Goal: Task Accomplishment & Management: Complete application form

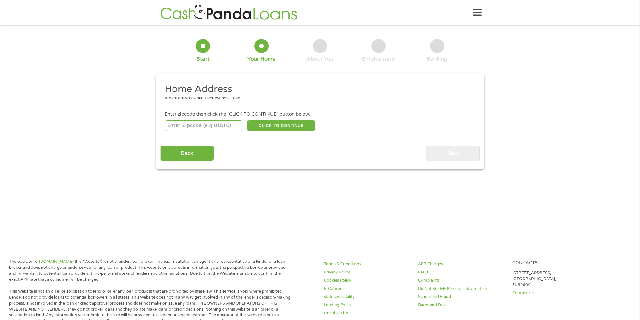
click at [211, 125] on input "number" at bounding box center [204, 126] width 78 height 11
type input "55904"
click at [273, 125] on button "CLICK TO CONTINUE" at bounding box center [281, 126] width 69 height 11
type input "55904"
type input "[GEOGRAPHIC_DATA]"
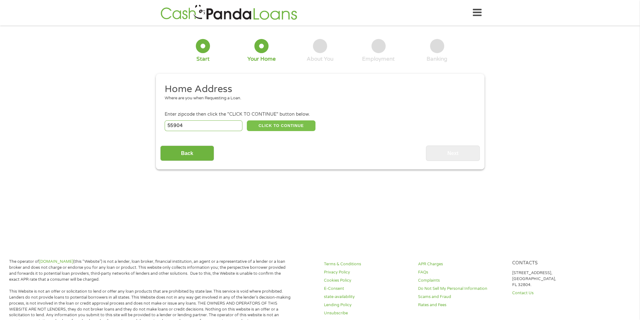
select select "[US_STATE]"
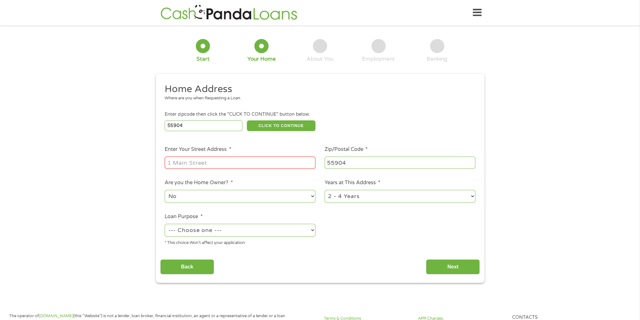
click at [218, 159] on input "Enter Your Street Address *" at bounding box center [240, 163] width 151 height 12
click at [201, 161] on input "Enter Your Street Address *" at bounding box center [240, 163] width 151 height 12
type input "[STREET_ADDRESS][GEOGRAPHIC_DATA]"
click at [311, 195] on select "No Yes" at bounding box center [240, 196] width 151 height 13
select select "yes"
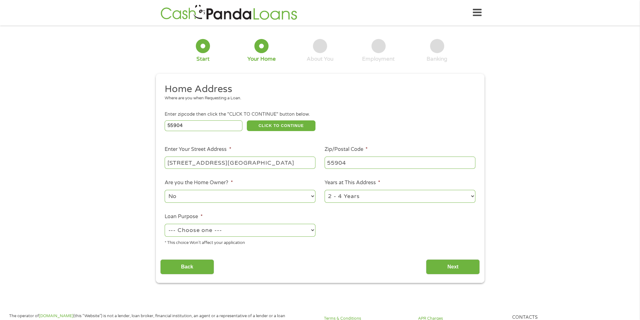
click at [165, 191] on select "No Yes" at bounding box center [240, 196] width 151 height 13
click at [375, 194] on select "1 Year or less 1 - 2 Years 2 - 4 Years Over 4 Years" at bounding box center [399, 196] width 151 height 13
select select "60months"
click at [324, 191] on select "1 Year or less 1 - 2 Years 2 - 4 Years Over 4 Years" at bounding box center [399, 196] width 151 height 13
click at [311, 229] on select "--- Choose one --- Pay Bills Debt Consolidation Home Improvement Major Purchase…" at bounding box center [240, 230] width 151 height 13
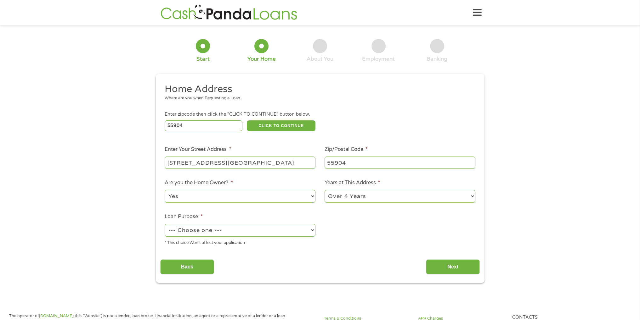
select select "medicalexpenses"
click at [165, 225] on select "--- Choose one --- Pay Bills Debt Consolidation Home Improvement Major Purchase…" at bounding box center [240, 230] width 151 height 13
click at [453, 268] on input "Next" at bounding box center [453, 267] width 54 height 15
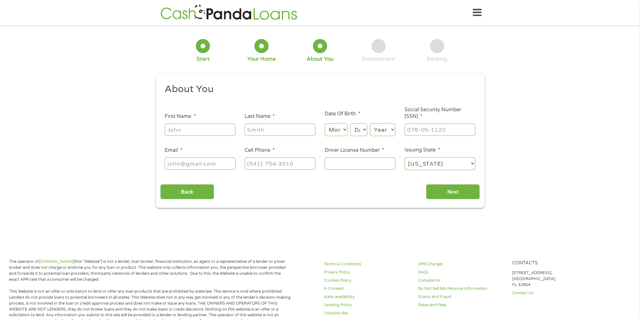
scroll to position [3, 3]
click at [207, 125] on input "First Name *" at bounding box center [200, 130] width 71 height 12
type input "[PERSON_NAME]"
type input "[PERSON_NAME][EMAIL_ADDRESS][PERSON_NAME][DOMAIN_NAME]"
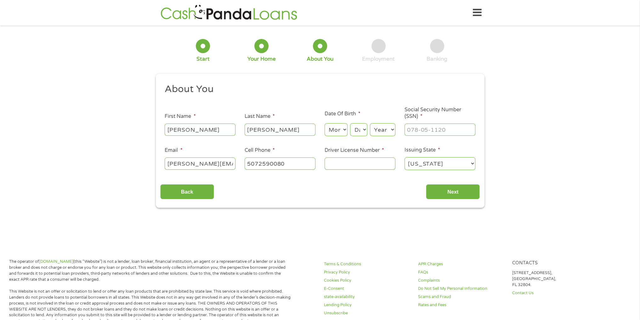
type input "[PHONE_NUMBER]"
click at [339, 131] on select "Month 1 2 3 4 5 6 7 8 9 10 11 12" at bounding box center [335, 129] width 23 height 13
select select "8"
click at [324, 124] on select "Month 1 2 3 4 5 6 7 8 9 10 11 12" at bounding box center [335, 129] width 23 height 13
click at [363, 129] on select "Day 1 2 3 4 5 6 7 8 9 10 11 12 13 14 15 16 17 18 19 20 21 22 23 24 25 26 27 28 …" at bounding box center [358, 129] width 17 height 13
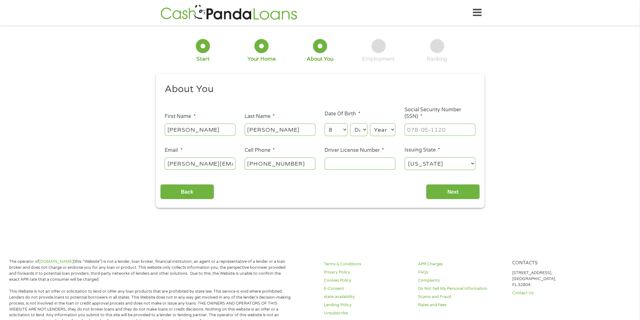
select select "2"
click at [350, 124] on select "Day 1 2 3 4 5 6 7 8 9 10 11 12 13 14 15 16 17 18 19 20 21 22 23 24 25 26 27 28 …" at bounding box center [358, 129] width 17 height 13
click at [392, 130] on select "Year [DATE] 2006 2005 2004 2003 2002 2001 2000 1999 1998 1997 1996 1995 1994 19…" at bounding box center [382, 129] width 25 height 13
select select "1961"
click at [370, 124] on select "Year [DATE] 2006 2005 2004 2003 2002 2001 2000 1999 1998 1997 1996 1995 1994 19…" at bounding box center [382, 129] width 25 height 13
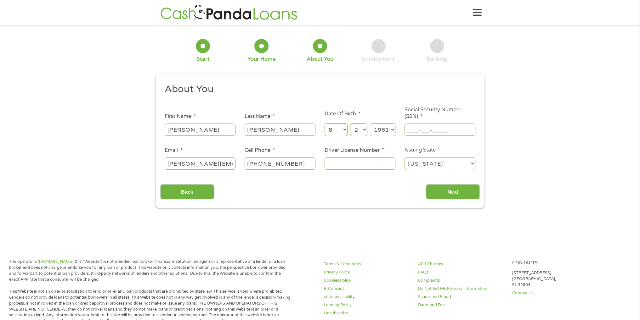
click at [424, 131] on input "___-__-____" at bounding box center [439, 130] width 71 height 12
type input "473-78-9469"
click at [354, 163] on input "Driver License Number *" at bounding box center [359, 164] width 71 height 12
type input "G307044035010"
click at [448, 194] on input "Next" at bounding box center [453, 191] width 54 height 15
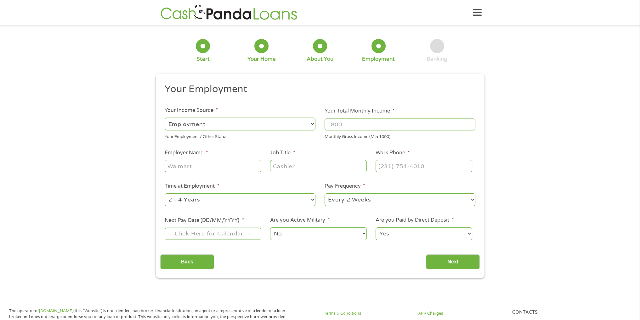
click at [189, 163] on input "Employer Name *" at bounding box center [213, 166] width 96 height 12
type input "[PERSON_NAME] Valley Health Care"
click at [291, 168] on input "Job Title *" at bounding box center [318, 166] width 96 height 12
type input "LPN"
click at [401, 166] on input "(___) ___-____" at bounding box center [423, 166] width 96 height 12
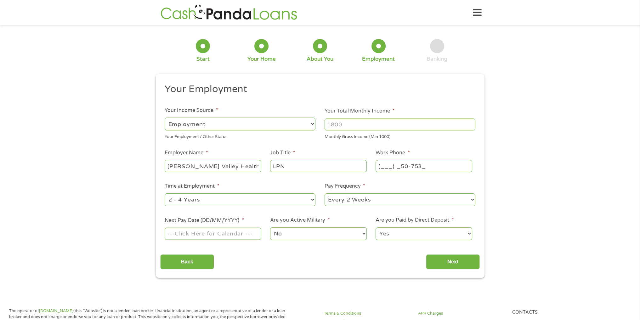
type input "(___) _50-7535"
click at [574, 182] on div "1 Start 2 Your Home 3 About You 4 Employment 5 Banking 6 This field is hidden w…" at bounding box center [320, 154] width 640 height 248
drag, startPoint x: 434, startPoint y: 166, endPoint x: 306, endPoint y: 169, distance: 128.1
click at [310, 167] on ul "Your Employment Your Income Source * --- Choose one --- Employment [DEMOGRAPHIC…" at bounding box center [319, 164] width 319 height 163
type input "[PHONE_NUMBER]"
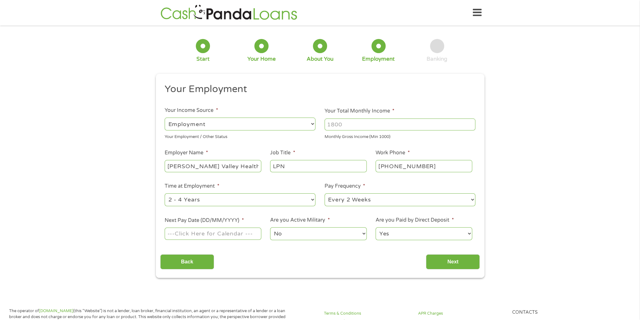
click at [236, 234] on input "Next Pay Date (DD/MM/YYYY) *" at bounding box center [213, 234] width 96 height 12
click at [174, 232] on input "0918/2025" at bounding box center [213, 234] width 96 height 12
type input "[DATE]"
click at [456, 261] on input "Next" at bounding box center [453, 262] width 54 height 15
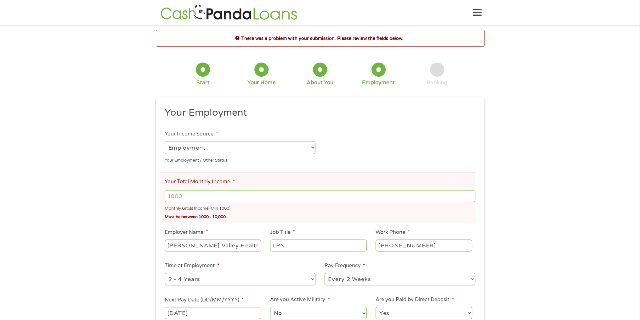
drag, startPoint x: 207, startPoint y: 196, endPoint x: 200, endPoint y: 193, distance: 7.7
click at [200, 193] on input "Your Total Monthly Income *" at bounding box center [320, 196] width 310 height 12
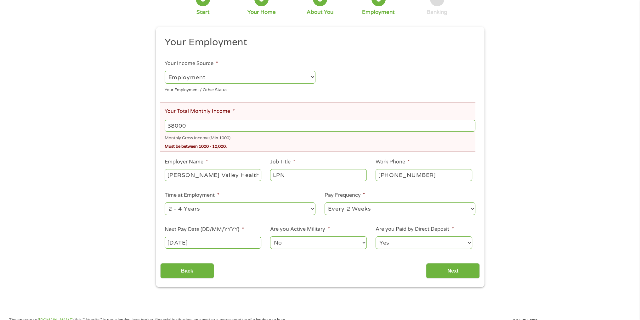
scroll to position [91, 0]
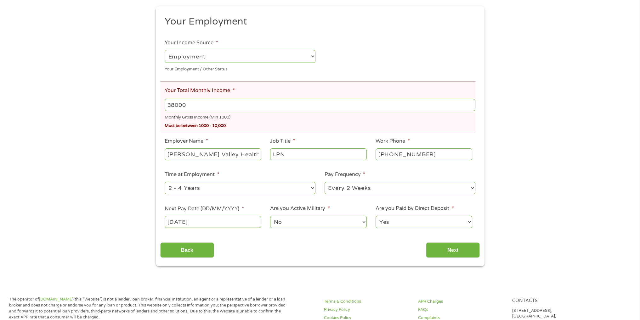
type input "38000"
click at [588, 183] on div "There was a problem with your submission. Please review the fields below. 1 Sta…" at bounding box center [320, 103] width 640 height 328
click at [447, 252] on input "Next" at bounding box center [453, 250] width 54 height 15
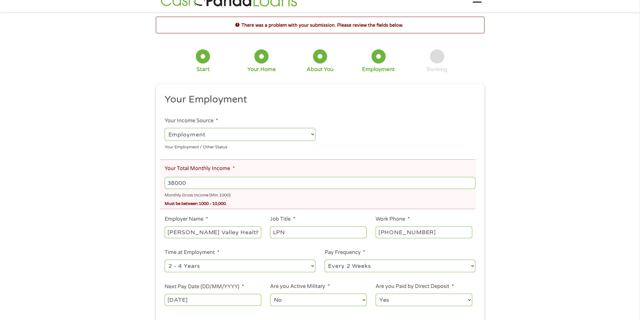
scroll to position [0, 0]
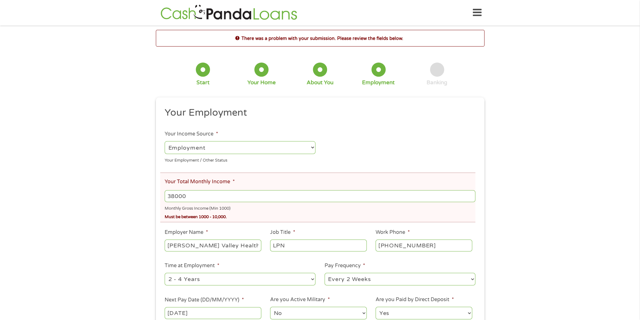
click at [188, 197] on input "38000" at bounding box center [320, 196] width 310 height 12
click at [608, 218] on div "There was a problem with your submission. Please review the fields below. 1 Sta…" at bounding box center [320, 194] width 640 height 328
click at [475, 196] on ul "Your Employment Your Income Source * --- Choose one --- Employment [DEMOGRAPHIC…" at bounding box center [319, 216] width 319 height 219
click at [470, 199] on input "3798" at bounding box center [320, 196] width 310 height 12
click at [470, 199] on input "3796" at bounding box center [320, 196] width 310 height 12
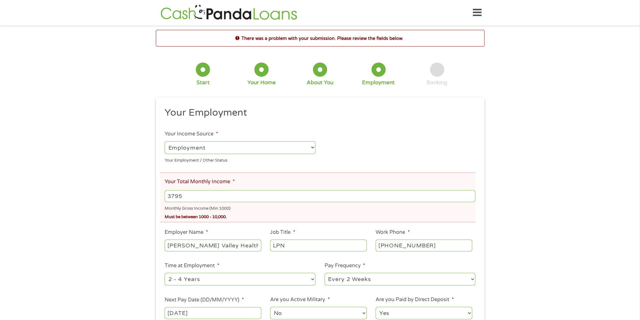
click at [470, 199] on input "3795" at bounding box center [320, 196] width 310 height 12
click at [470, 199] on input "3794" at bounding box center [320, 196] width 310 height 12
click at [470, 199] on input "3793" at bounding box center [320, 196] width 310 height 12
click at [470, 199] on input "3792" at bounding box center [320, 196] width 310 height 12
click at [470, 199] on input "3791" at bounding box center [320, 196] width 310 height 12
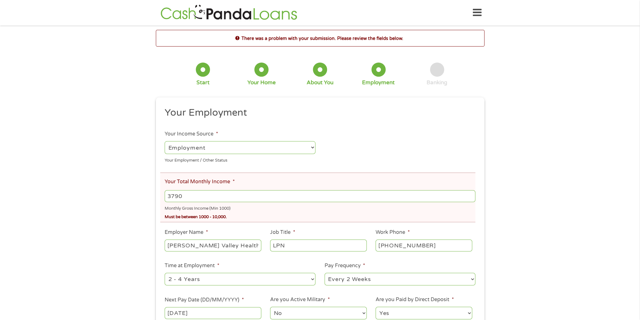
click at [470, 199] on input "3790" at bounding box center [320, 196] width 310 height 12
click at [470, 199] on input "3789" at bounding box center [320, 196] width 310 height 12
click at [470, 199] on input "3788" at bounding box center [320, 196] width 310 height 12
click at [470, 199] on input "3787" at bounding box center [320, 196] width 310 height 12
click at [470, 199] on input "3786" at bounding box center [320, 196] width 310 height 12
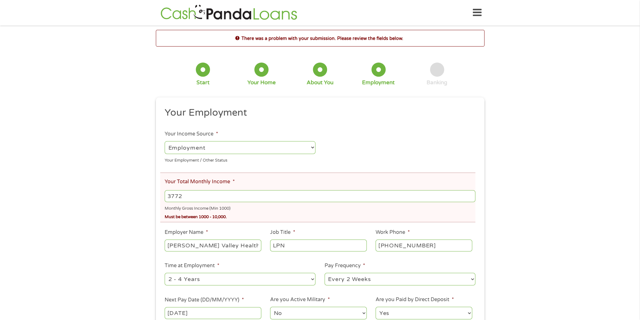
click at [470, 199] on input "3772" at bounding box center [320, 196] width 310 height 12
click at [470, 199] on input "3718" at bounding box center [320, 196] width 310 height 12
click at [470, 193] on input "3816" at bounding box center [320, 196] width 310 height 12
click at [470, 199] on input "3815" at bounding box center [320, 196] width 310 height 12
click at [470, 199] on input "3814" at bounding box center [320, 196] width 310 height 12
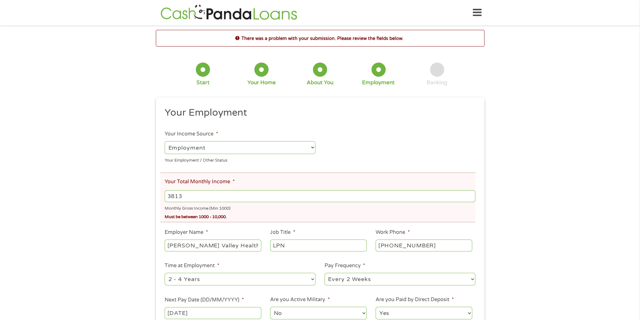
click at [470, 199] on input "3813" at bounding box center [320, 196] width 310 height 12
click at [470, 199] on input "3812" at bounding box center [320, 196] width 310 height 12
click at [470, 199] on input "3811" at bounding box center [320, 196] width 310 height 12
click at [470, 199] on input "3810" at bounding box center [320, 196] width 310 height 12
click at [470, 199] on input "3809" at bounding box center [320, 196] width 310 height 12
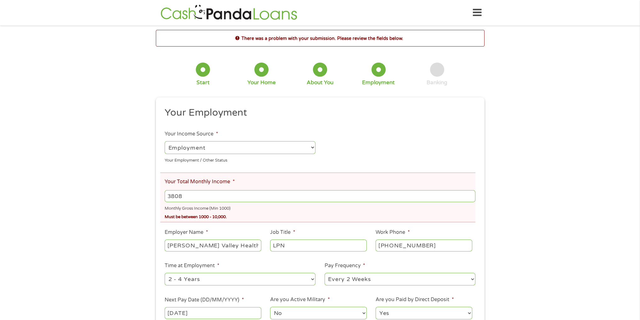
click at [470, 199] on input "3808" at bounding box center [320, 196] width 310 height 12
click at [470, 199] on input "3807" at bounding box center [320, 196] width 310 height 12
click at [470, 199] on input "3806" at bounding box center [320, 196] width 310 height 12
click at [470, 199] on input "3805" at bounding box center [320, 196] width 310 height 12
click at [470, 199] on input "3804" at bounding box center [320, 196] width 310 height 12
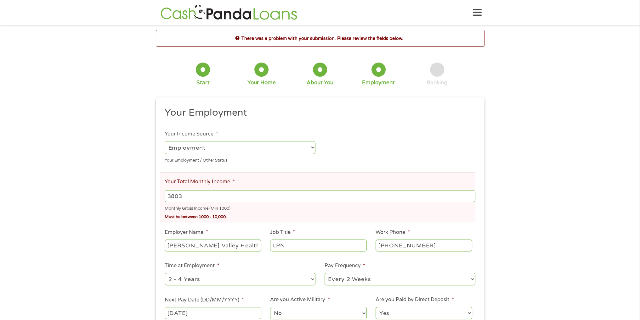
click at [470, 199] on input "3803" at bounding box center [320, 196] width 310 height 12
click at [470, 199] on input "3802" at bounding box center [320, 196] width 310 height 12
click at [470, 199] on input "3801" at bounding box center [320, 196] width 310 height 12
type input "3800"
click at [470, 199] on input "3800" at bounding box center [320, 196] width 310 height 12
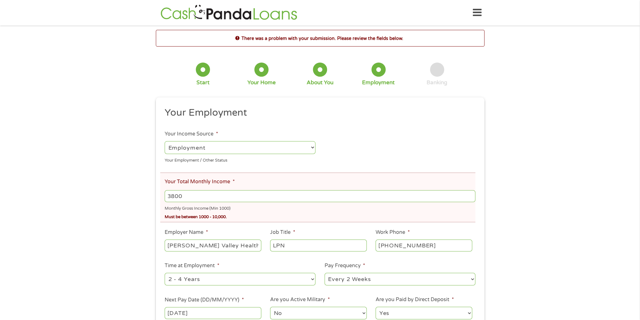
click at [610, 211] on div "There was a problem with your submission. Please review the fields below. 1 Sta…" at bounding box center [320, 194] width 640 height 328
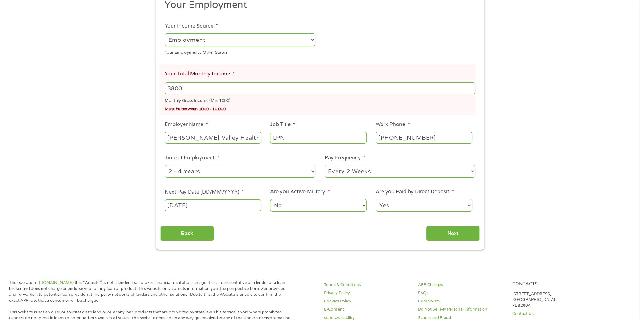
scroll to position [108, 0]
click at [441, 233] on input "Next" at bounding box center [453, 233] width 54 height 15
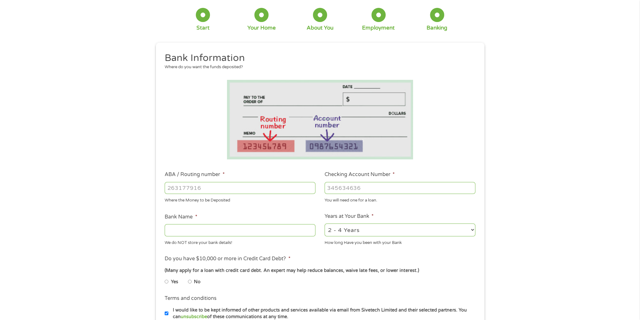
scroll to position [0, 0]
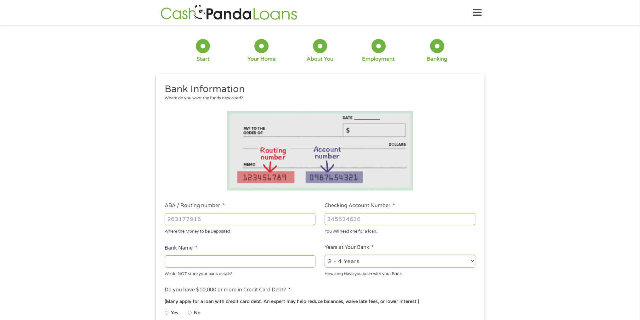
click at [171, 218] on input "ABA / Routing number *" at bounding box center [240, 219] width 151 height 12
type input "041215663"
type input "[PERSON_NAME] BANK"
type input "041215663"
click at [388, 217] on input "Checking Account Number *" at bounding box center [399, 219] width 151 height 12
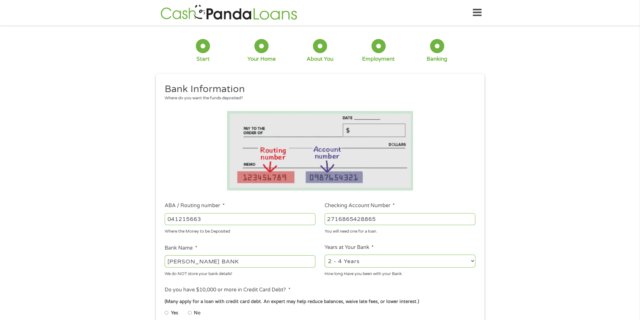
type input "2716865428865"
click at [471, 262] on select "2 - 4 Years 6 - 12 Months 1 - 2 Years Over 4 Years" at bounding box center [399, 261] width 151 height 13
select select "60months"
click at [324, 255] on select "2 - 4 Years 6 - 12 Months 1 - 2 Years Over 4 Years" at bounding box center [399, 261] width 151 height 13
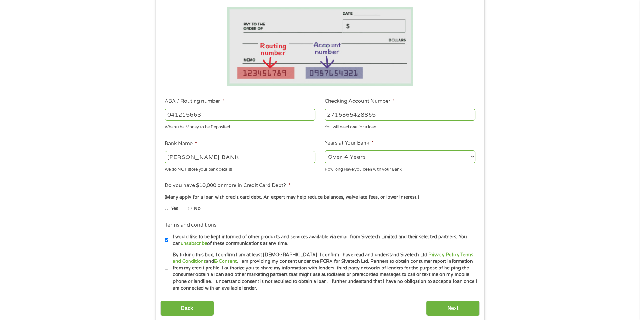
scroll to position [105, 0]
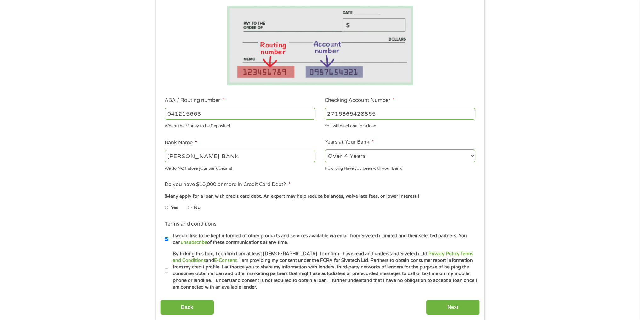
click at [190, 208] on input "No" at bounding box center [190, 208] width 4 height 10
radio input "true"
click at [167, 271] on input "By ticking this box, I confirm I am at least [DEMOGRAPHIC_DATA]. I confirm I ha…" at bounding box center [167, 271] width 4 height 10
checkbox input "true"
click at [452, 305] on input "Next" at bounding box center [453, 307] width 54 height 15
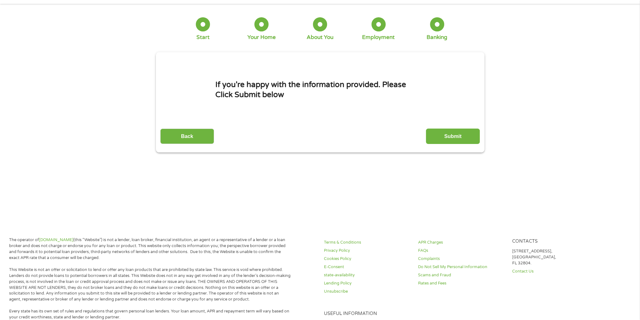
scroll to position [0, 0]
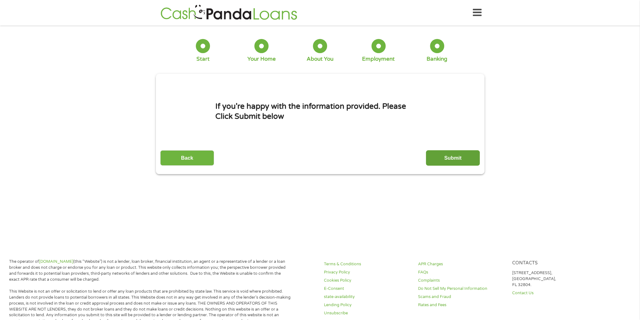
click at [443, 157] on input "Submit" at bounding box center [453, 157] width 54 height 15
